Goal: Transaction & Acquisition: Purchase product/service

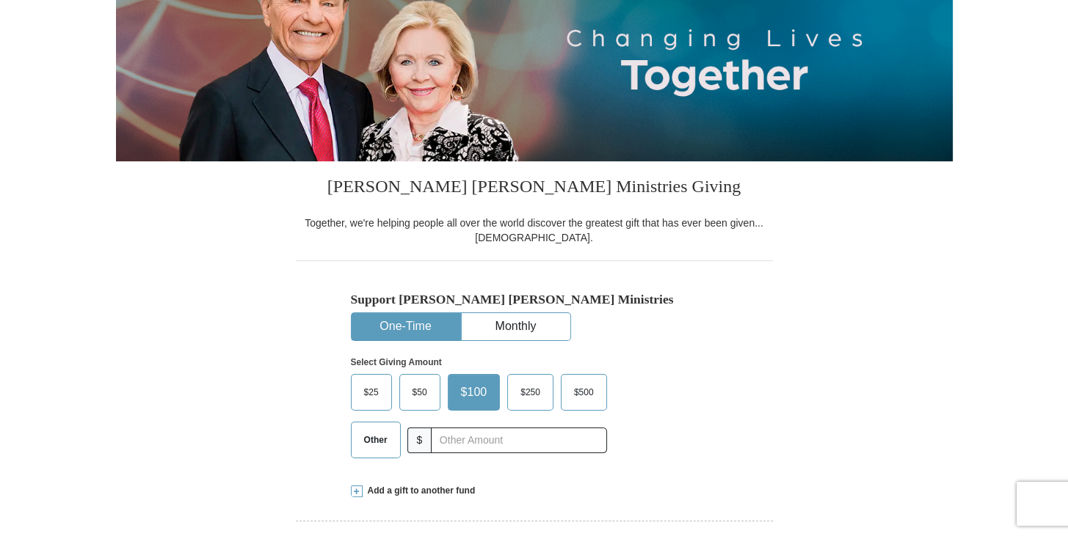
scroll to position [335, 0]
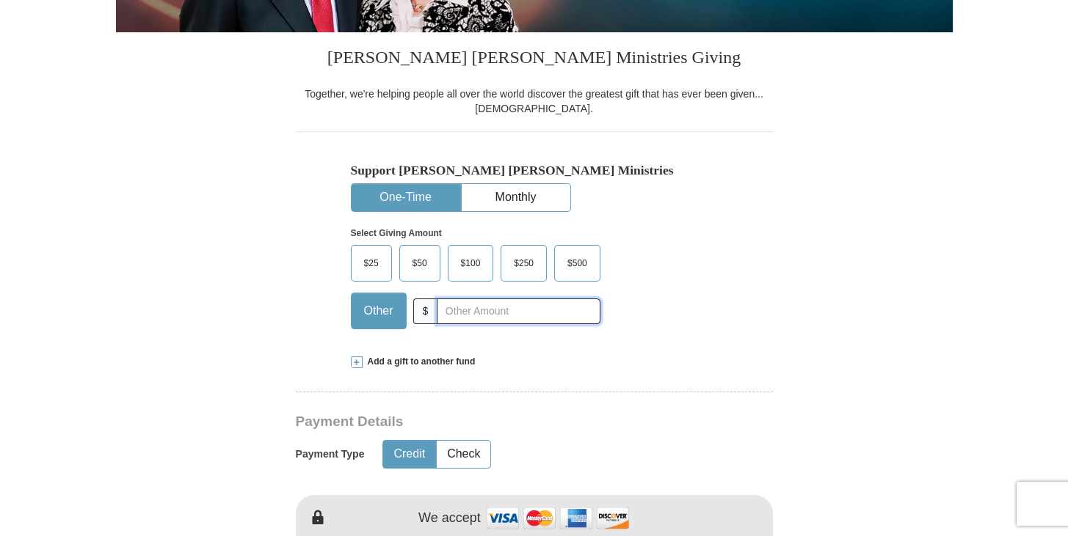
click at [462, 313] on input "text" at bounding box center [518, 312] width 163 height 26
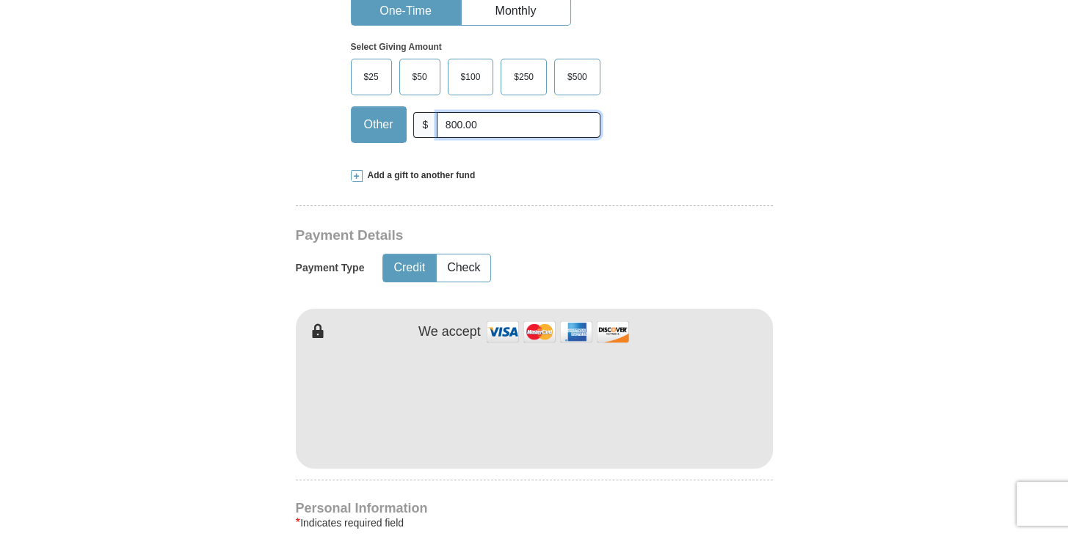
scroll to position [587, 0]
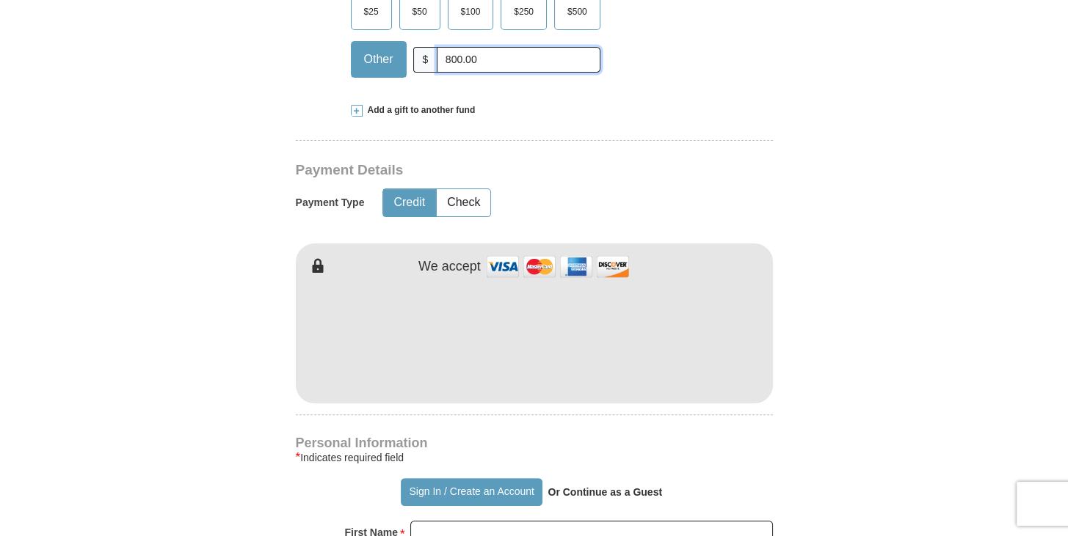
type input "800.00"
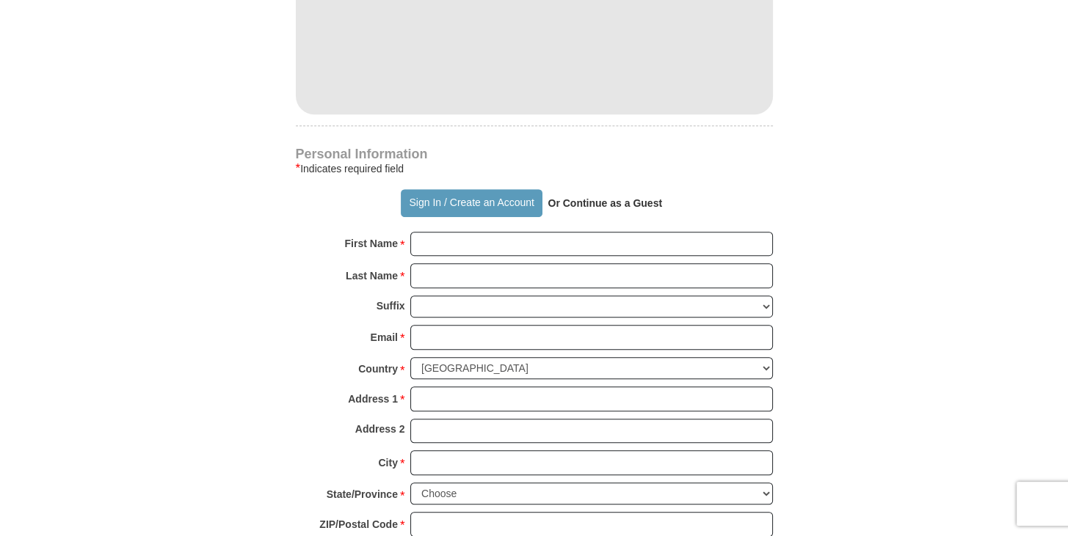
scroll to position [881, 0]
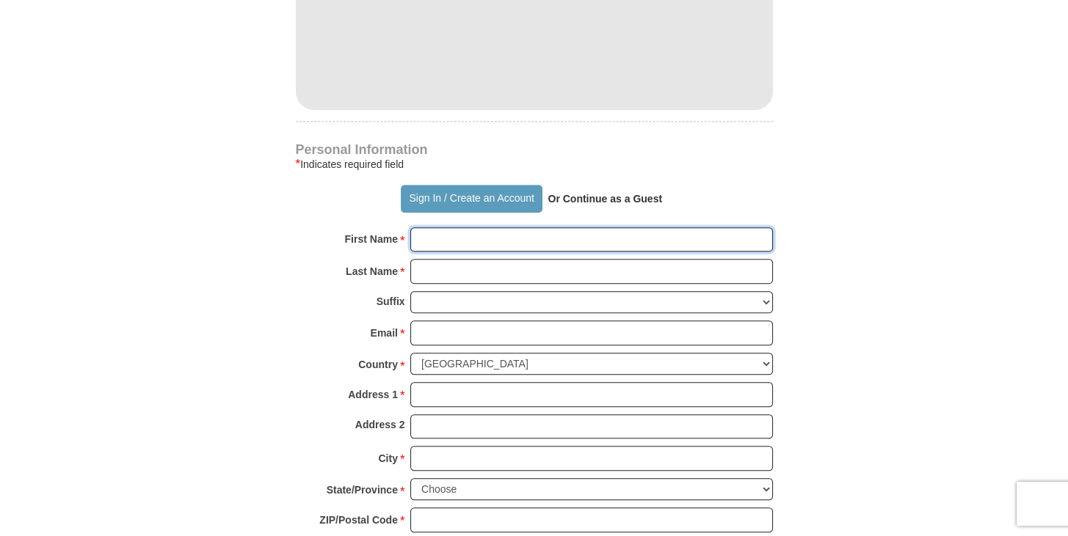
click at [446, 239] on input "First Name *" at bounding box center [591, 239] width 362 height 25
type input "[PERSON_NAME]"
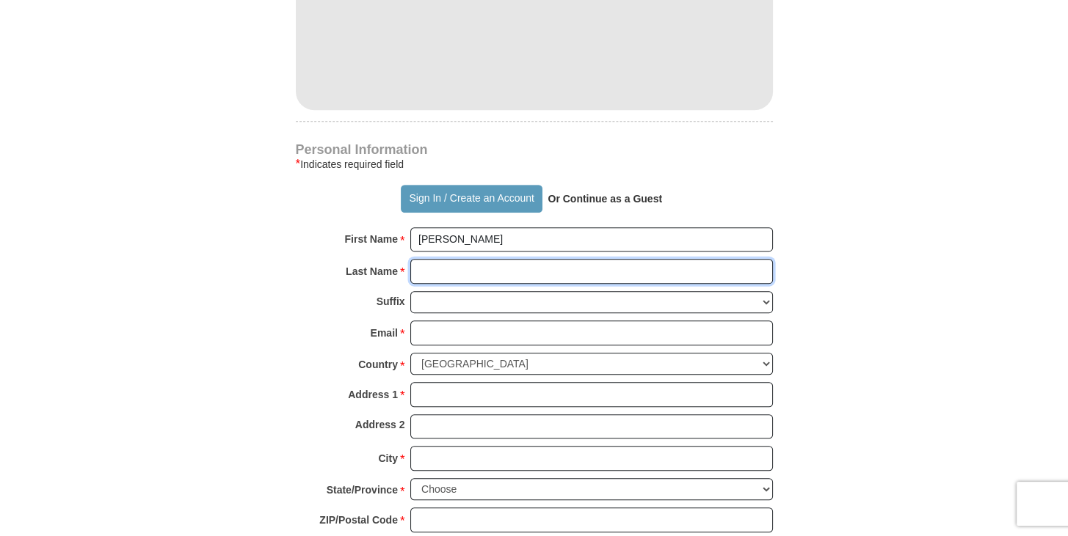
type input "Bahakel"
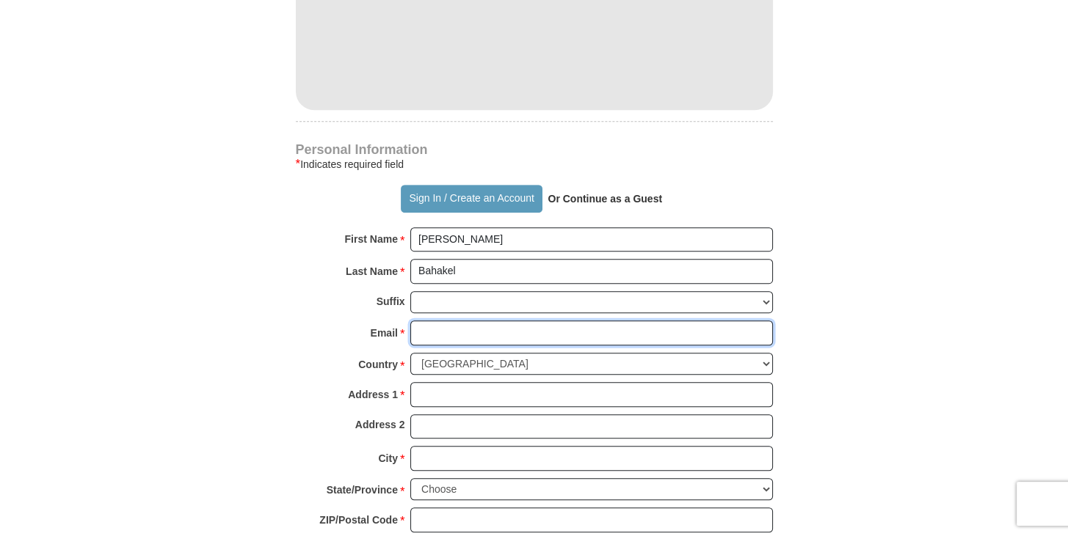
type input "[EMAIL_ADDRESS][DOMAIN_NAME]"
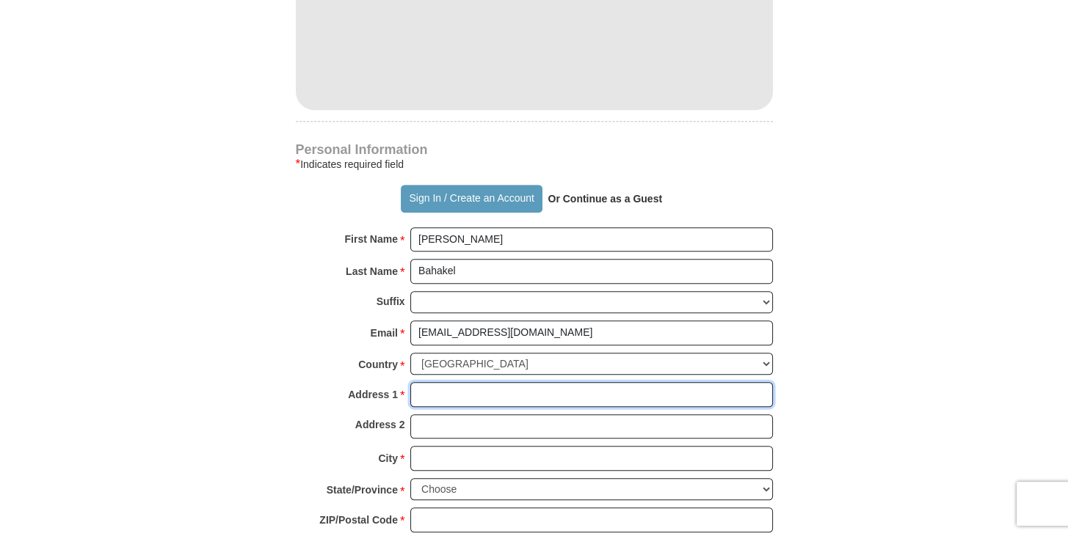
type input "[STREET_ADDRESS]"
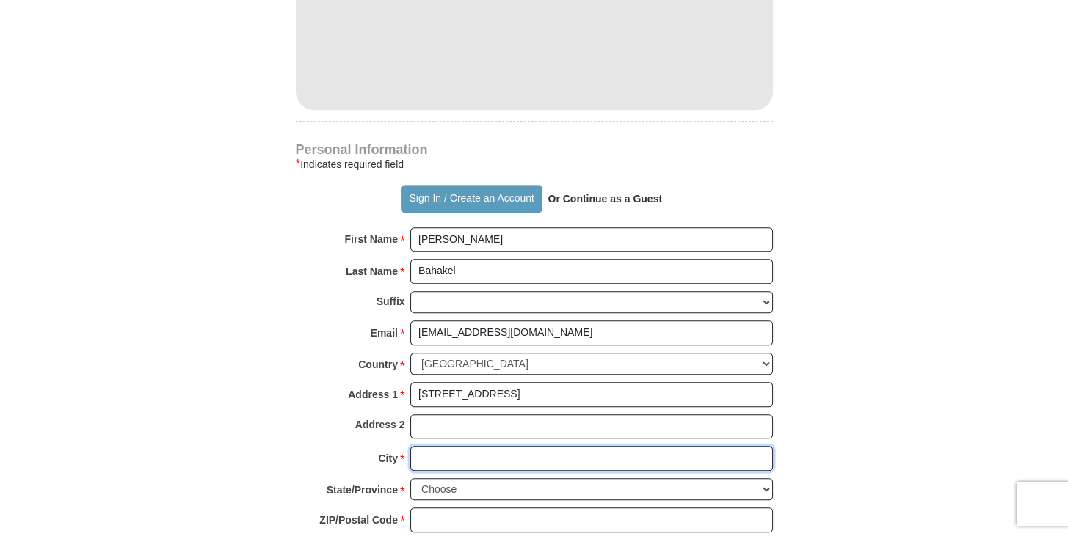
type input "[PERSON_NAME]"
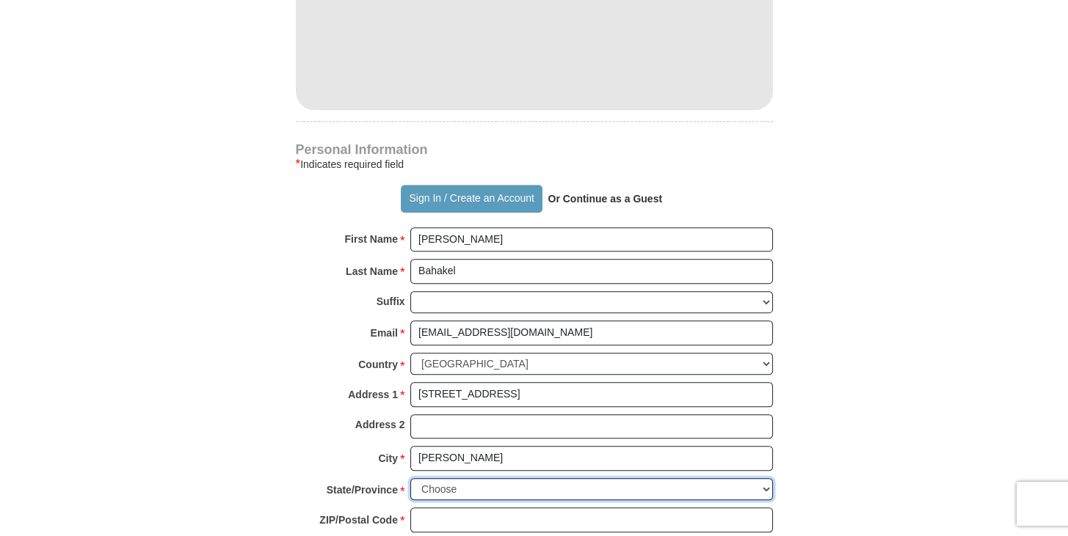
select select "NC"
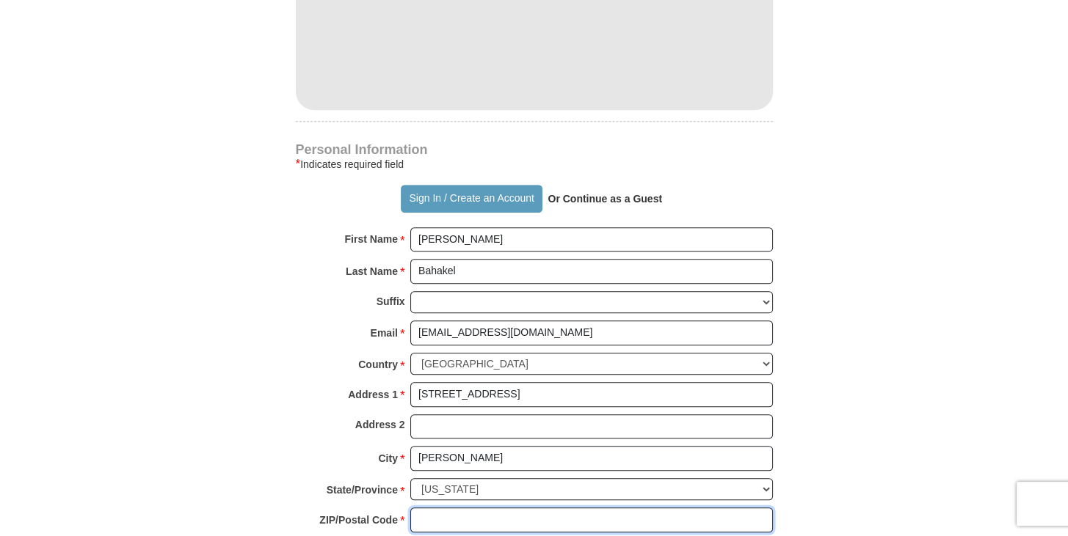
type input "28104"
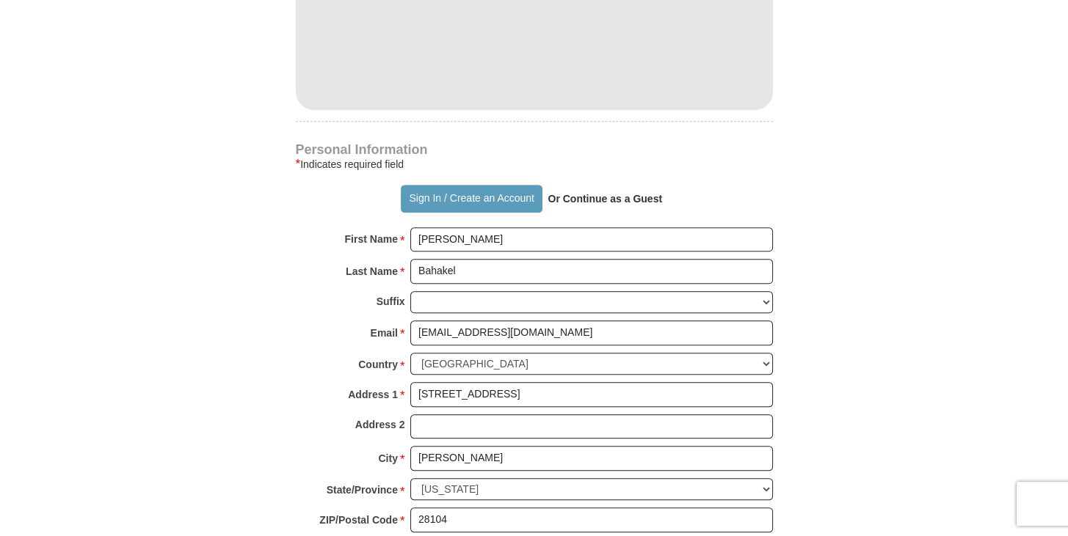
type input "7047707897"
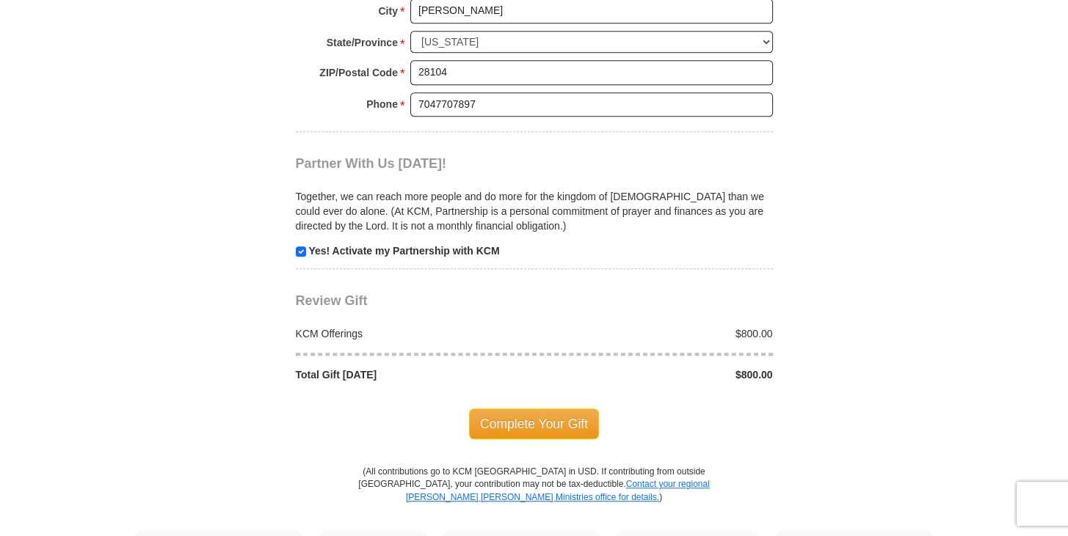
scroll to position [1341, 0]
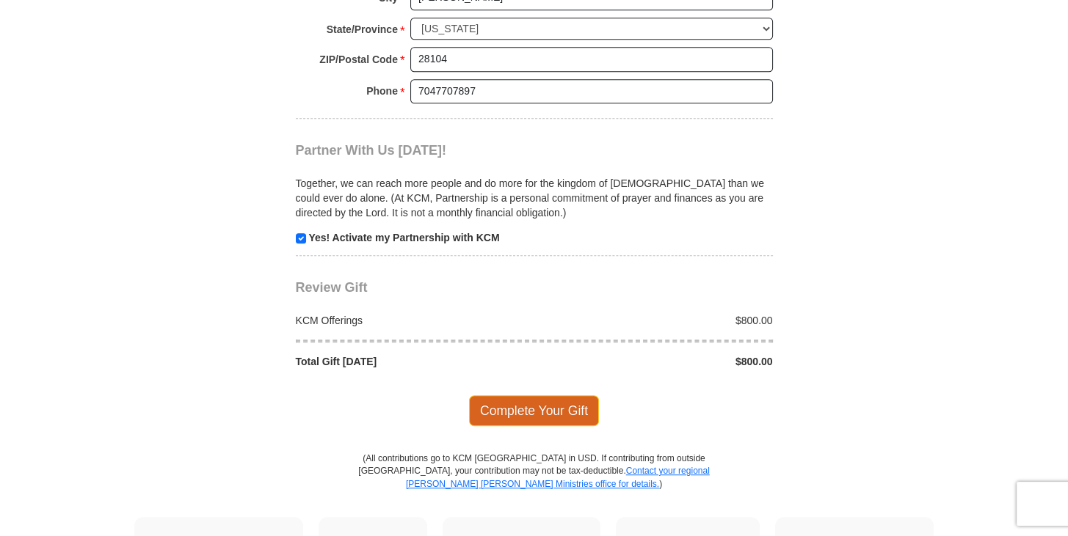
click at [528, 395] on span "Complete Your Gift" at bounding box center [534, 410] width 130 height 31
